Goal: Navigation & Orientation: Find specific page/section

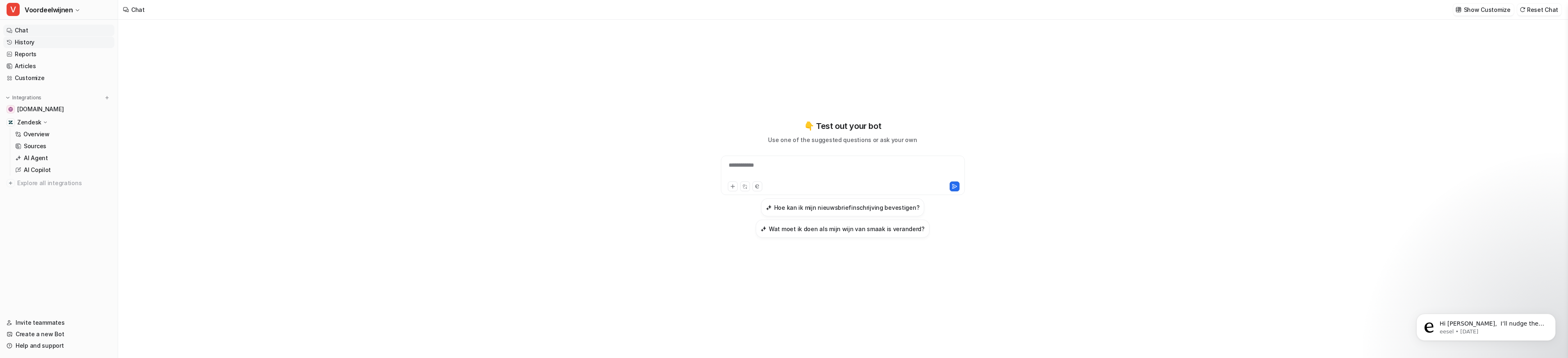
scroll to position [1, 0]
click at [17, 44] on link "History" at bounding box center [59, 42] width 111 height 11
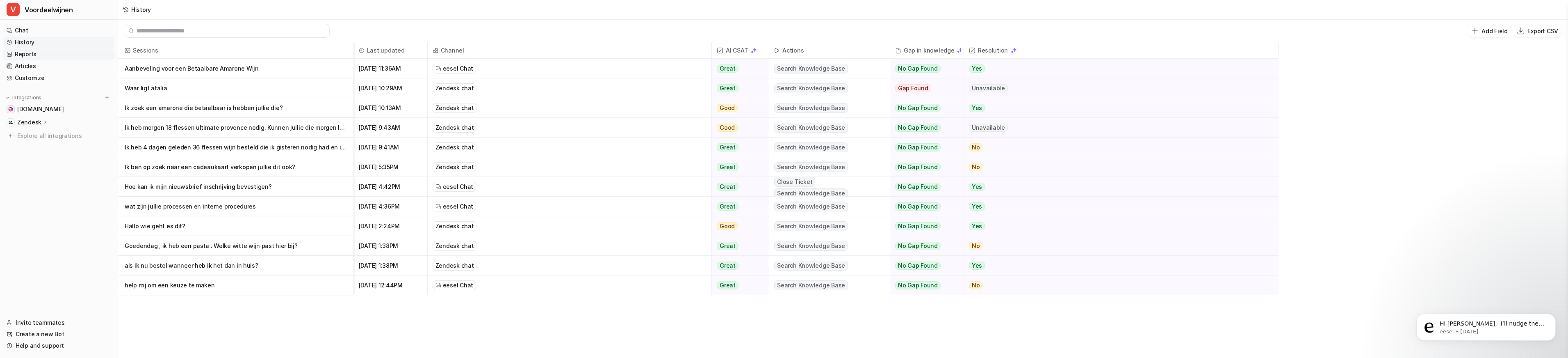
click at [26, 52] on link "Reports" at bounding box center [59, 54] width 111 height 11
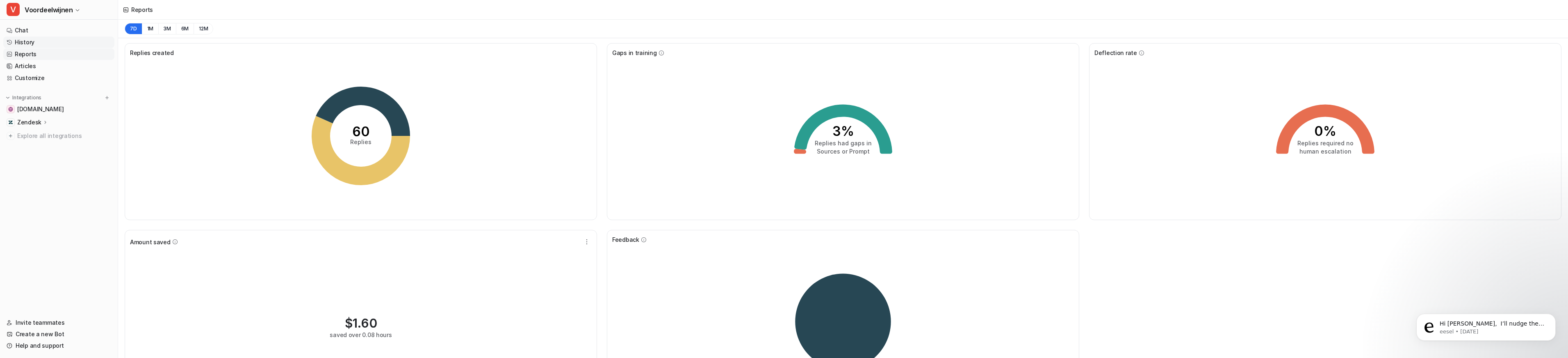
drag, startPoint x: 36, startPoint y: 44, endPoint x: 55, endPoint y: 45, distance: 19.0
click at [36, 44] on link "History" at bounding box center [59, 42] width 111 height 11
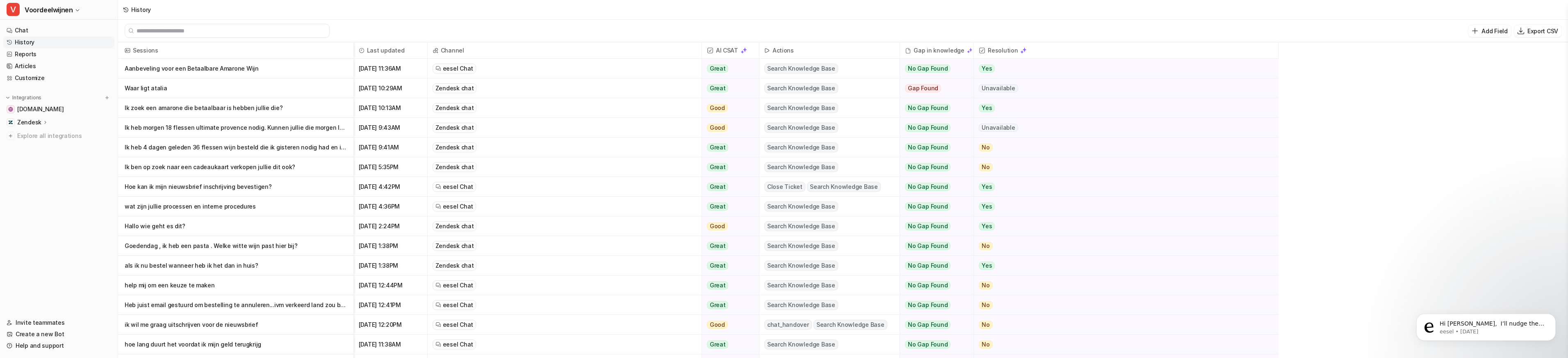
click at [198, 70] on p "Aanbeveling voor een Betaalbare Amarone Wijn" at bounding box center [236, 69] width 222 height 20
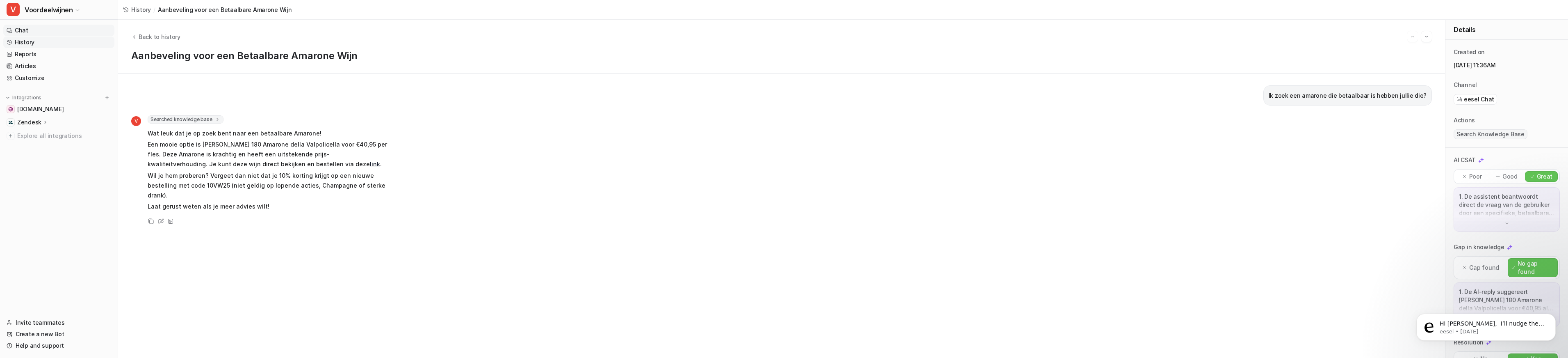
drag, startPoint x: 26, startPoint y: 32, endPoint x: 34, endPoint y: 31, distance: 8.1
click at [26, 32] on link "Chat" at bounding box center [59, 30] width 111 height 11
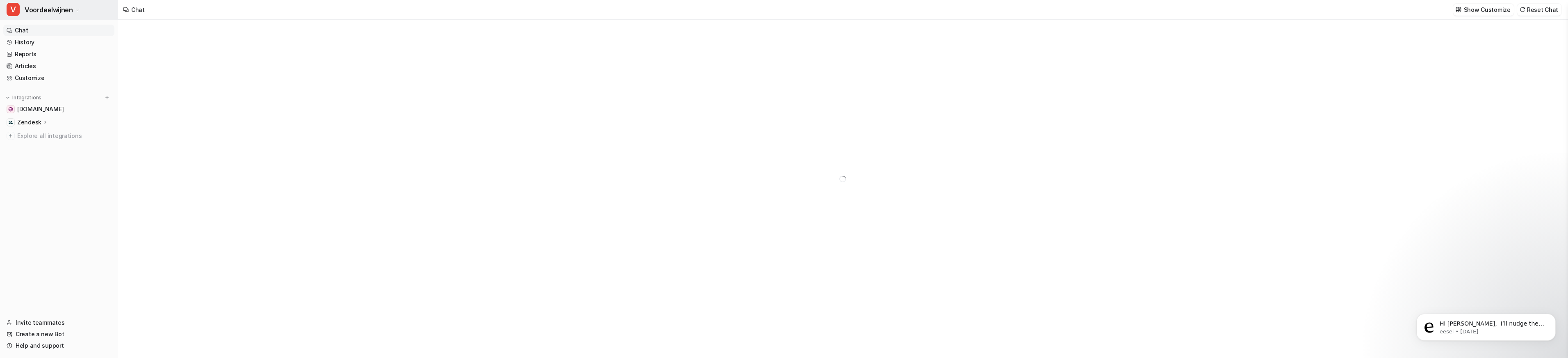
click at [45, 14] on span "Voordeelwijnen" at bounding box center [48, 10] width 48 height 11
click at [45, 12] on span "Voordeelwijnen" at bounding box center [48, 10] width 48 height 11
type textarea "**********"
drag, startPoint x: 26, startPoint y: 52, endPoint x: 40, endPoint y: 59, distance: 15.7
click at [26, 52] on link "Reports" at bounding box center [59, 54] width 111 height 11
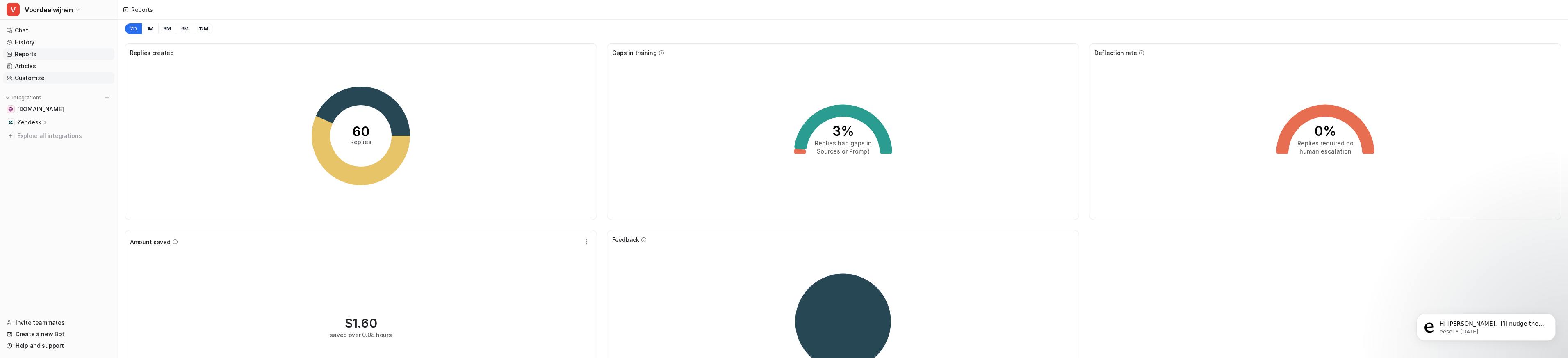
drag, startPoint x: 24, startPoint y: 74, endPoint x: 33, endPoint y: 75, distance: 9.1
click at [24, 74] on link "Customize" at bounding box center [59, 78] width 111 height 11
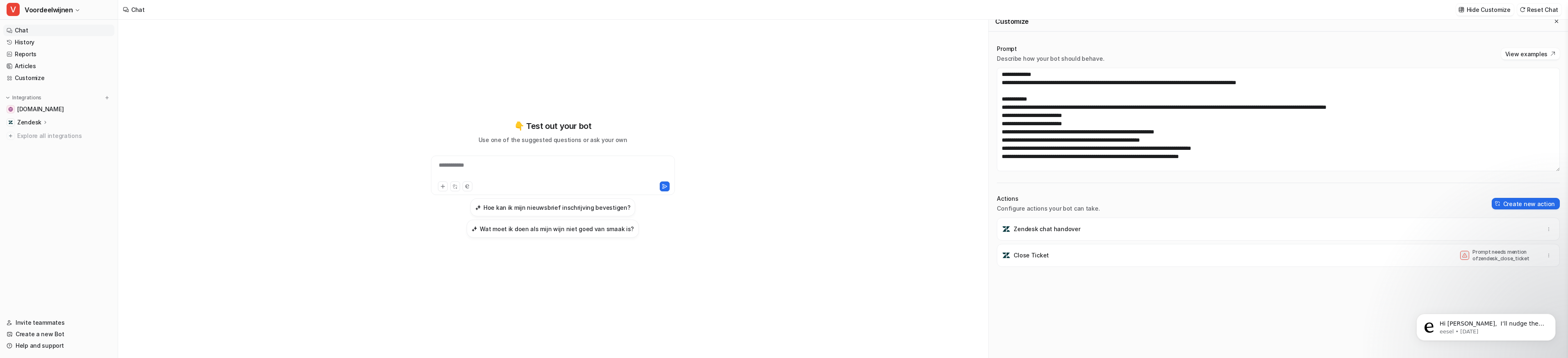
scroll to position [99, 0]
